Goal: Transaction & Acquisition: Purchase product/service

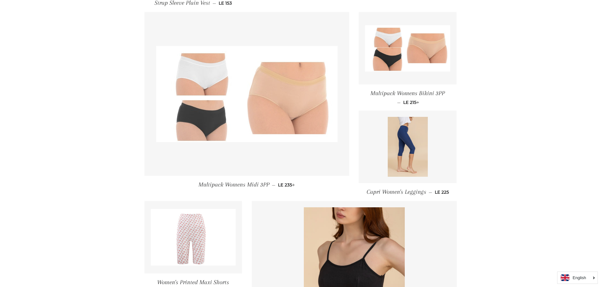
scroll to position [631, 0]
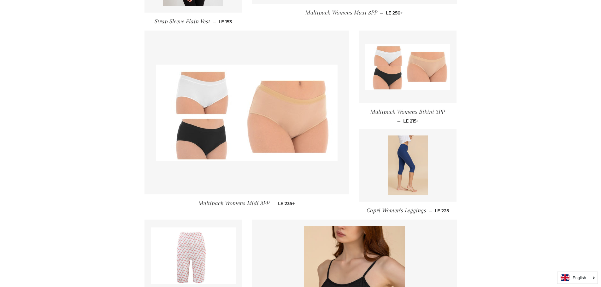
click at [407, 115] on span "Multipack Womens Bikini 3PP" at bounding box center [407, 111] width 74 height 7
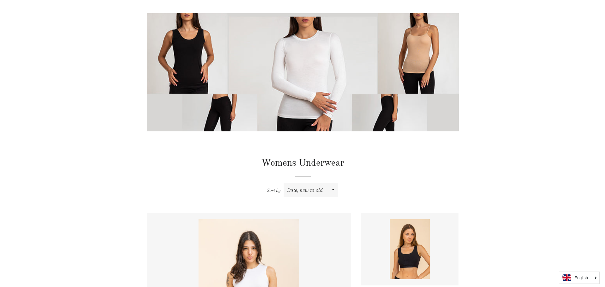
scroll to position [0, 0]
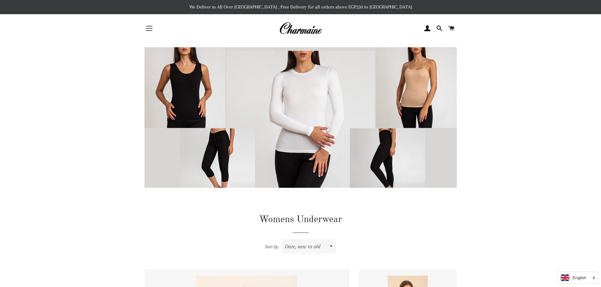
click at [153, 30] on button "Site navigation" at bounding box center [149, 28] width 16 height 16
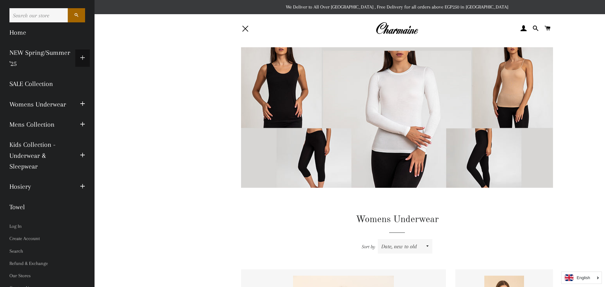
click at [80, 56] on span "button" at bounding box center [82, 58] width 5 height 8
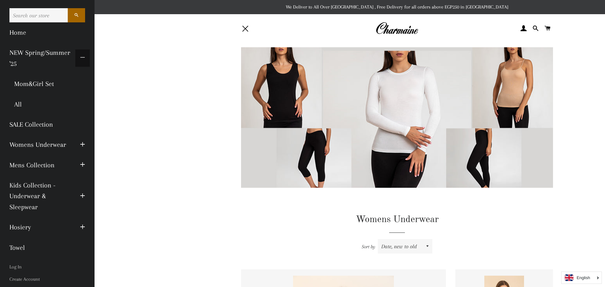
click at [80, 56] on span "button" at bounding box center [82, 58] width 5 height 8
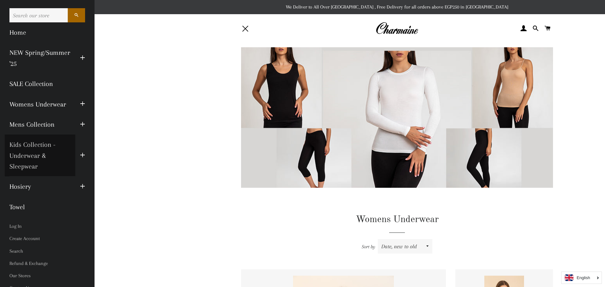
click at [28, 154] on link "Kids Collection - Underwear & Sleepwear" at bounding box center [40, 156] width 71 height 42
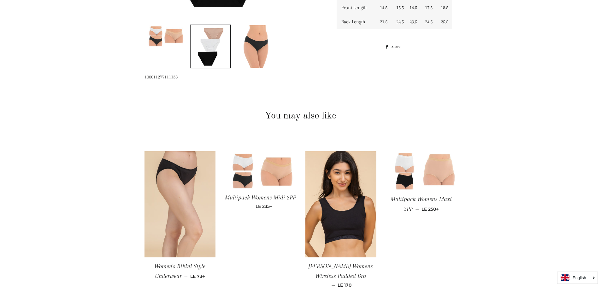
scroll to position [378, 0]
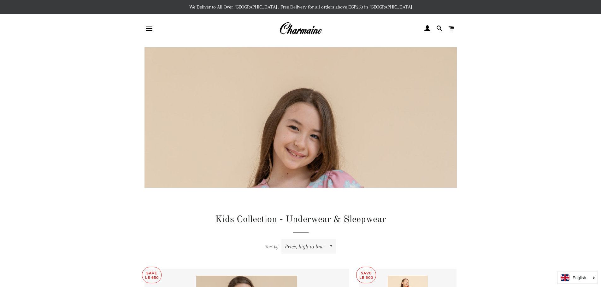
click at [153, 38] on div "Site navigation" at bounding box center [170, 28] width 52 height 19
click at [152, 38] on div "Site navigation" at bounding box center [149, 28] width 16 height 18
click at [149, 25] on button "Site navigation" at bounding box center [149, 28] width 16 height 16
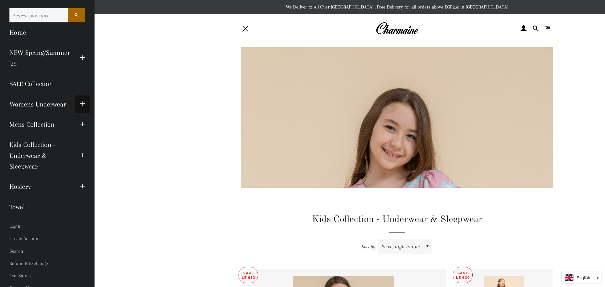
click at [80, 104] on span "button" at bounding box center [82, 104] width 5 height 8
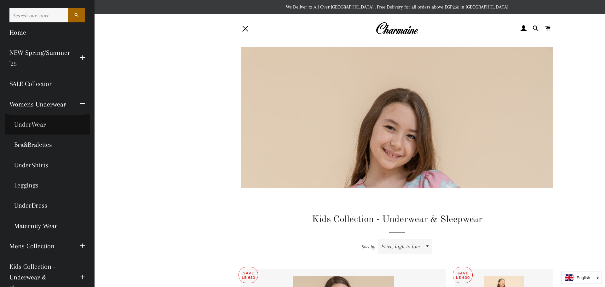
click at [40, 127] on link "UnderWear" at bounding box center [47, 124] width 85 height 20
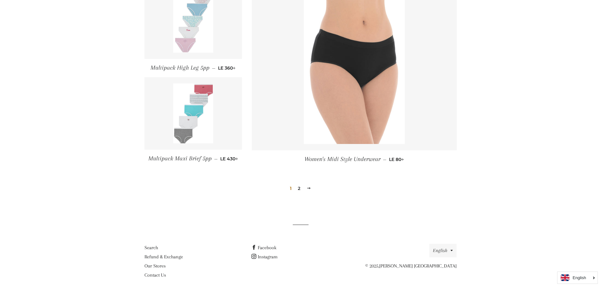
scroll to position [712, 0]
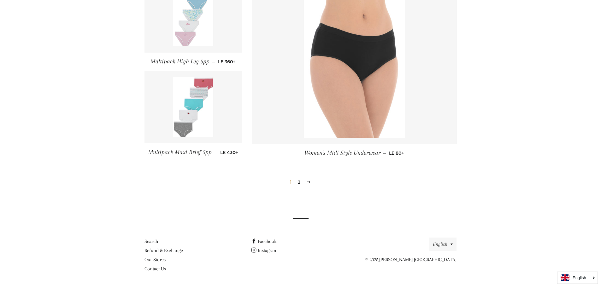
click at [299, 182] on link "2" at bounding box center [299, 182] width 8 height 9
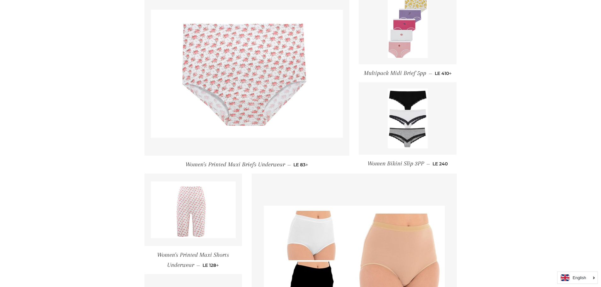
scroll to position [189, 0]
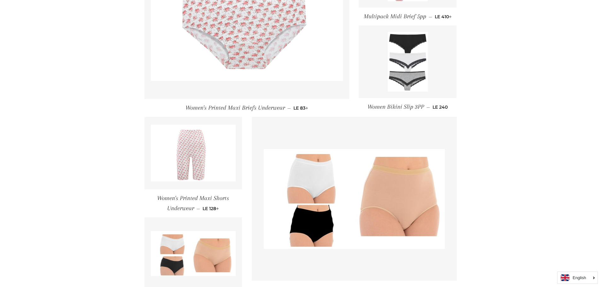
click at [415, 73] on img at bounding box center [408, 62] width 40 height 60
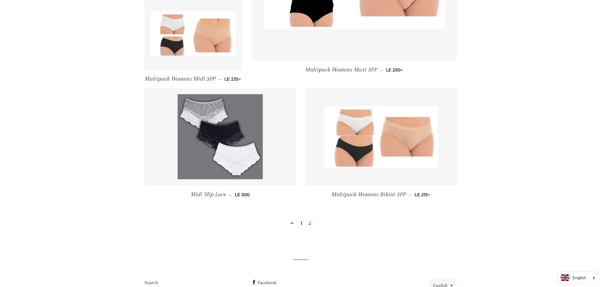
scroll to position [410, 0]
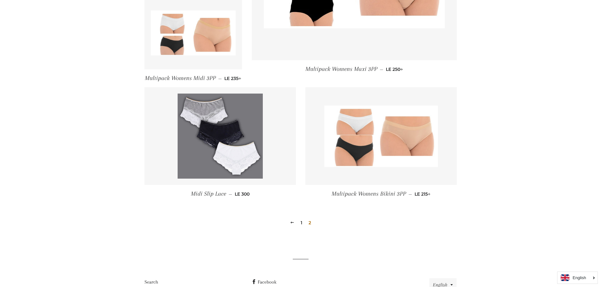
click at [384, 194] on span "Multipack Womens Bikini 3PP" at bounding box center [368, 193] width 74 height 7
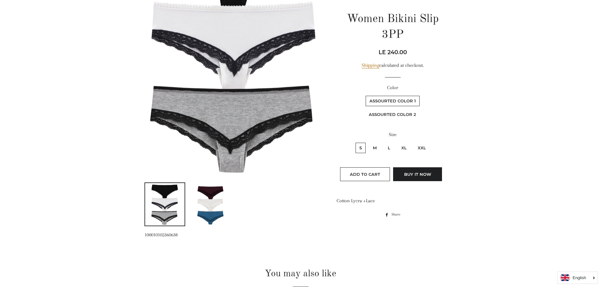
scroll to position [158, 0]
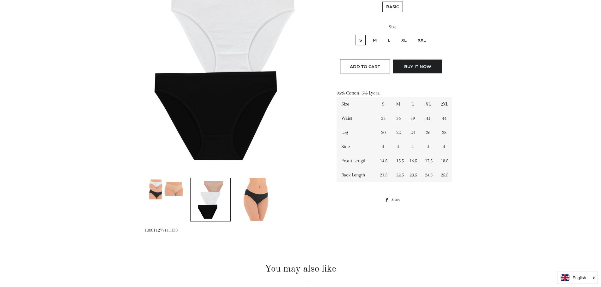
scroll to position [63, 0]
